Goal: Information Seeking & Learning: Learn about a topic

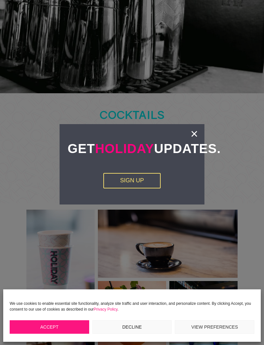
click at [195, 133] on link "×" at bounding box center [193, 134] width 7 height 6
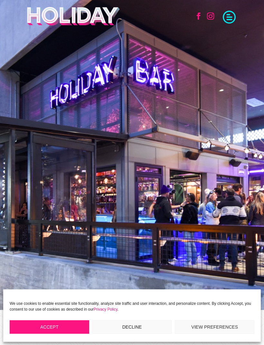
click at [224, 23] on span at bounding box center [229, 16] width 13 height 13
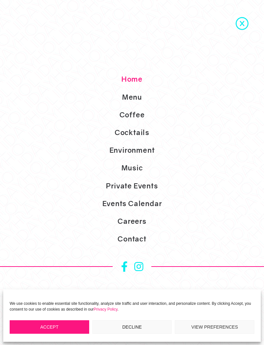
scroll to position [36, 0]
click at [136, 124] on link "Coffee" at bounding box center [132, 115] width 264 height 18
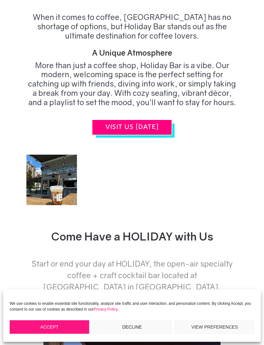
scroll to position [997, 0]
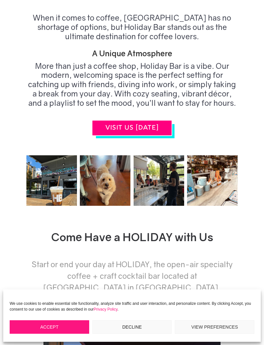
click at [103, 186] on link at bounding box center [105, 180] width 51 height 51
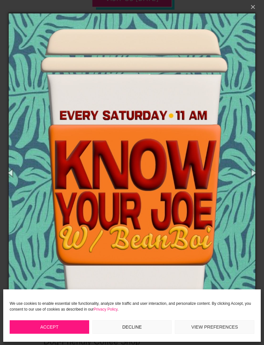
scroll to position [1126, 0]
click at [248, 14] on button "×" at bounding box center [133, 7] width 247 height 14
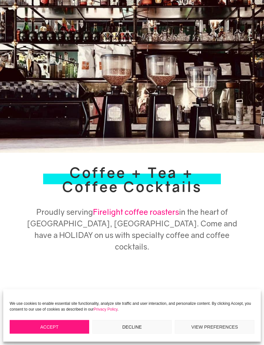
scroll to position [0, 0]
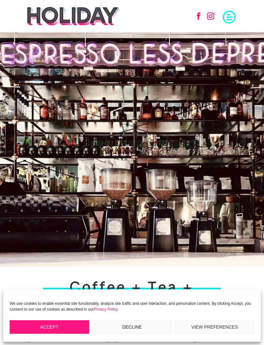
click at [229, 15] on span at bounding box center [229, 16] width 13 height 13
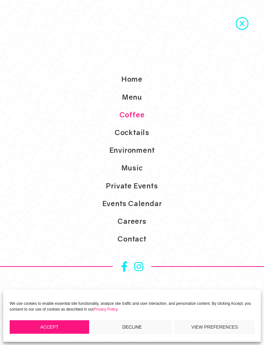
click at [152, 212] on link "Events Calendar" at bounding box center [132, 204] width 264 height 18
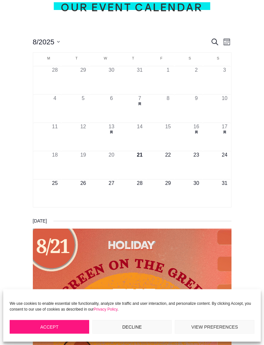
scroll to position [259, 0]
click at [221, 201] on button "has 0 events, 31" at bounding box center [224, 194] width 28 height 28
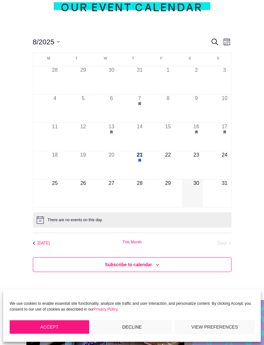
click at [196, 200] on button "has 0 events, 30" at bounding box center [196, 194] width 28 height 28
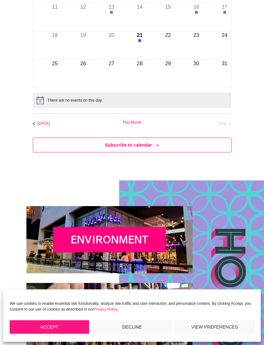
scroll to position [375, 0]
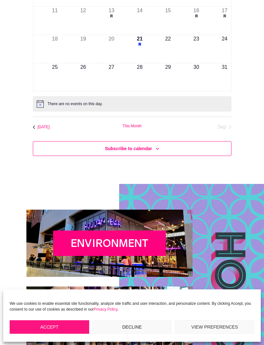
click at [223, 131] on li "Sep" at bounding box center [198, 127] width 66 height 7
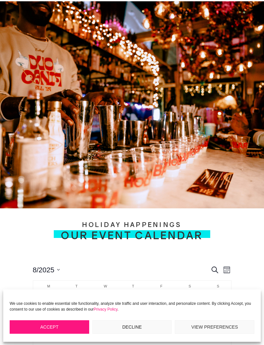
scroll to position [0, 0]
